Goal: Task Accomplishment & Management: Manage account settings

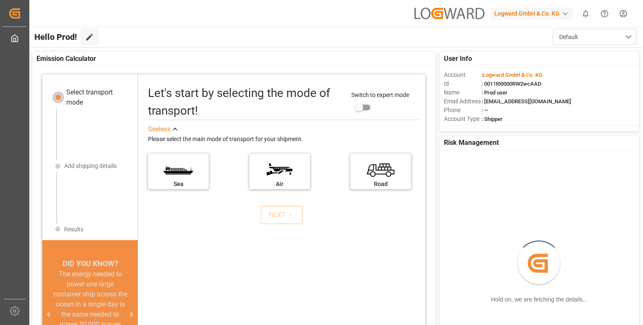
click at [621, 14] on html "Created by potrace 1.15, written by [PERSON_NAME] [DATE]-[DATE] Created by potr…" at bounding box center [321, 194] width 643 height 388
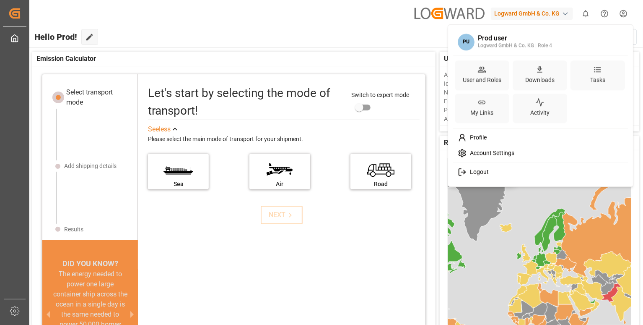
click at [484, 164] on div "PU Prod user Logward GmbH & Co. KG | Role 4 User and Roles Downloads Tasks My L…" at bounding box center [541, 105] width 182 height 159
click at [484, 165] on div "Logout" at bounding box center [541, 172] width 172 height 16
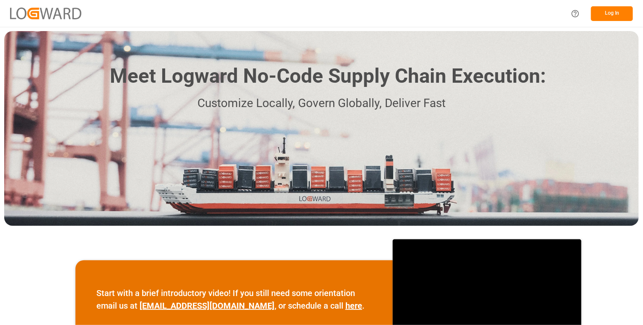
click at [605, 13] on button "Log In" at bounding box center [612, 13] width 42 height 15
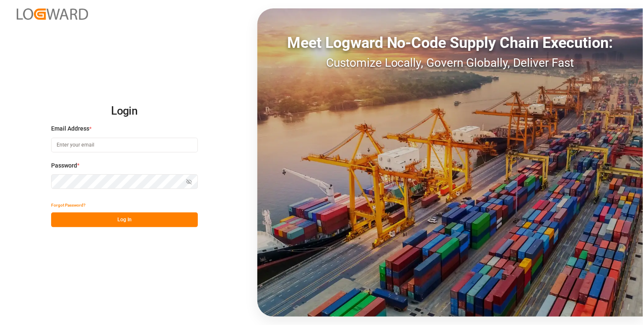
click at [141, 142] on input at bounding box center [124, 145] width 147 height 15
paste input "prdtest@yopmail.com"
type input "prdtest@yopmail.com"
drag, startPoint x: 180, startPoint y: 177, endPoint x: 180, endPoint y: 160, distance: 17.2
click at [180, 160] on body "Login Email Address * prdtest@yopmail.com Password * Show password Password is …" at bounding box center [321, 194] width 643 height 388
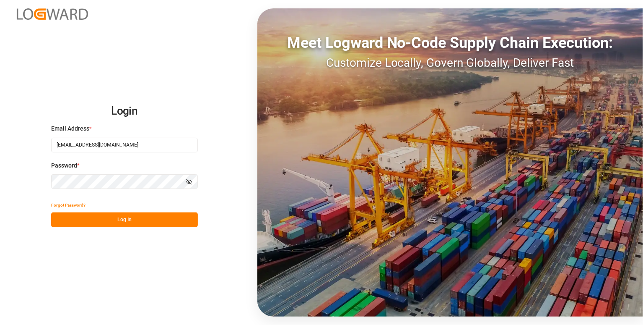
click at [156, 221] on button "Log In" at bounding box center [124, 219] width 147 height 15
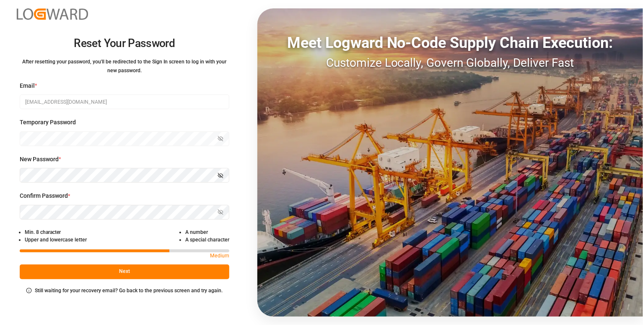
click at [187, 189] on div "New Password * Show password" at bounding box center [125, 173] width 210 height 36
click at [221, 174] on icon "button" at bounding box center [221, 175] width 6 height 6
click at [148, 270] on button "Next" at bounding box center [125, 271] width 210 height 15
